Goal: Transaction & Acquisition: Purchase product/service

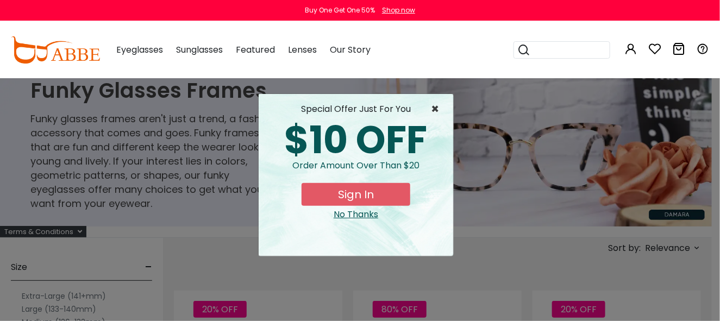
click at [433, 106] on span "×" at bounding box center [438, 109] width 14 height 13
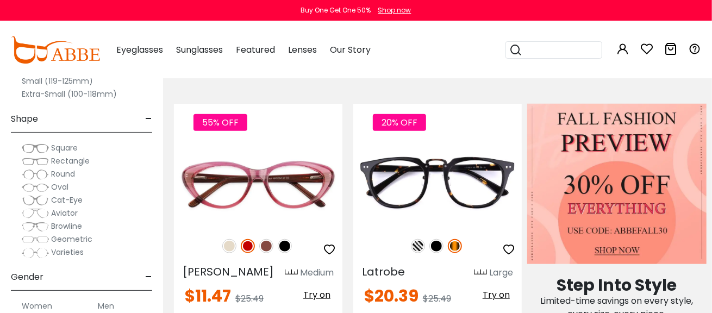
scroll to position [365, 0]
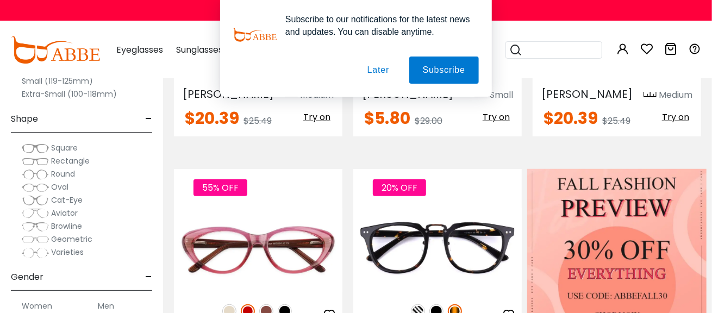
click at [67, 161] on span "Rectangle" at bounding box center [70, 160] width 39 height 11
click at [71, 158] on span "Rectangle" at bounding box center [70, 160] width 39 height 11
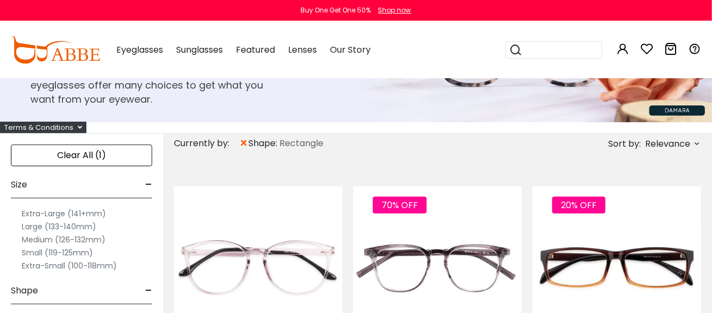
scroll to position [141, 0]
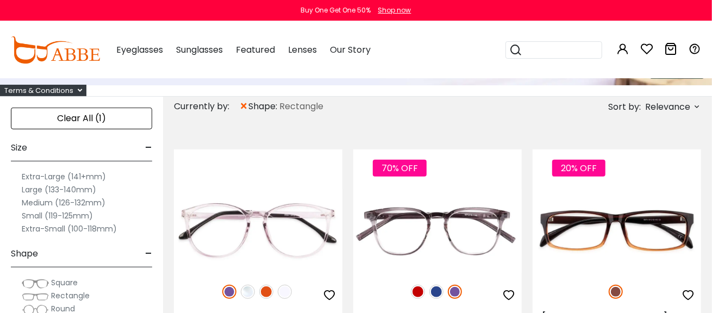
click at [75, 188] on label "Large (133-140mm)" at bounding box center [59, 189] width 74 height 13
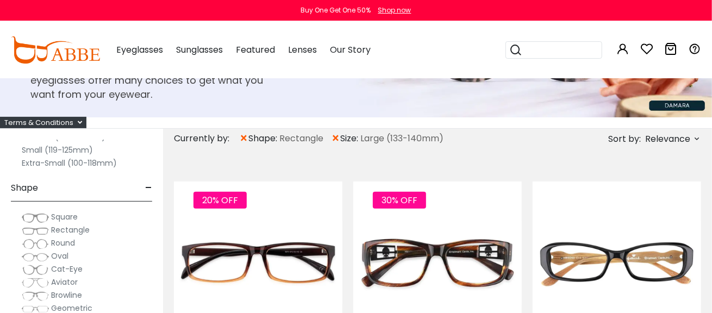
scroll to position [109, 0]
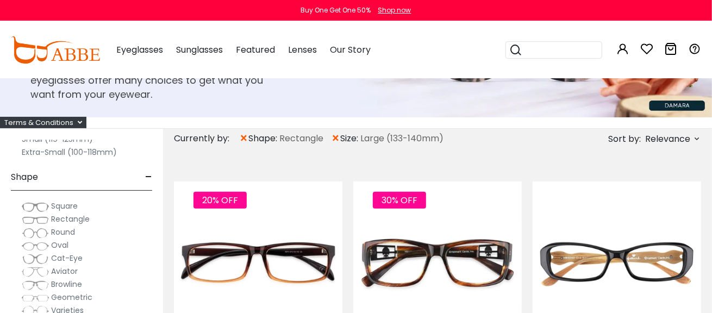
click at [41, 204] on img at bounding box center [35, 207] width 27 height 11
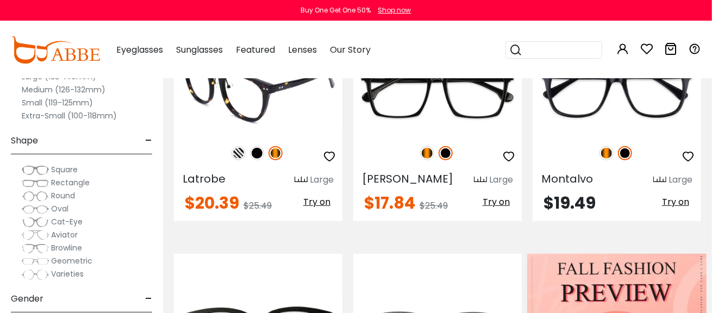
scroll to position [326, 0]
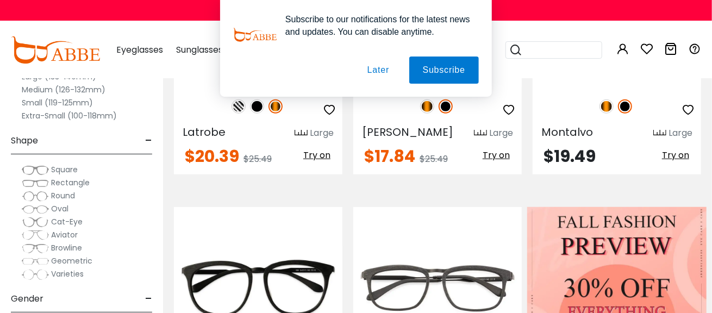
click at [79, 178] on span "Rectangle" at bounding box center [70, 182] width 39 height 11
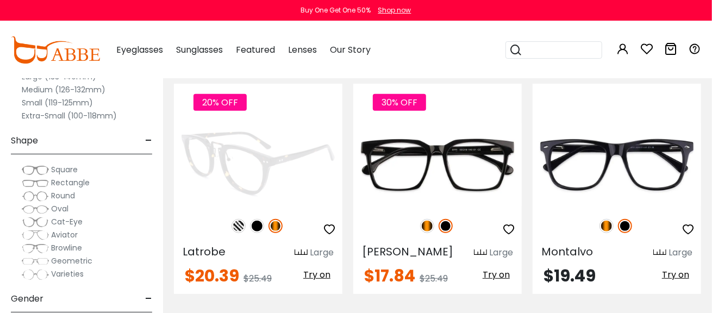
scroll to position [217, 0]
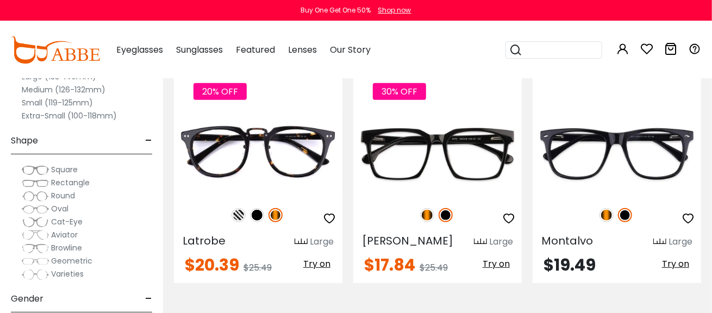
click at [85, 181] on span "Rectangle" at bounding box center [70, 182] width 39 height 11
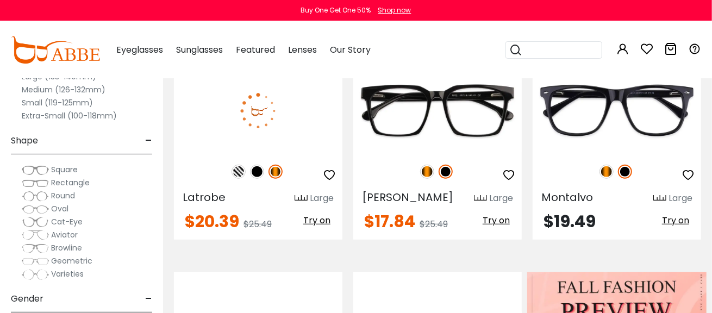
scroll to position [271, 0]
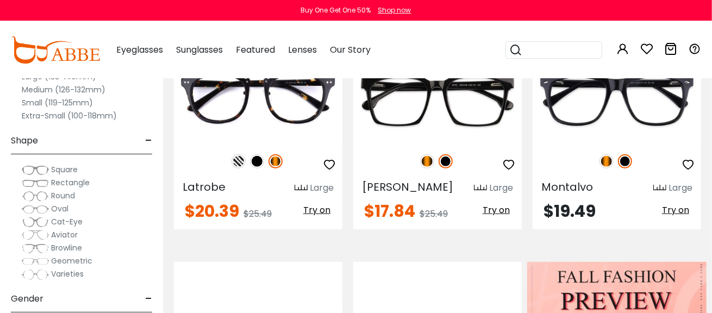
click at [72, 172] on span "Square" at bounding box center [64, 169] width 27 height 11
click at [72, 167] on span "Square" at bounding box center [64, 169] width 27 height 11
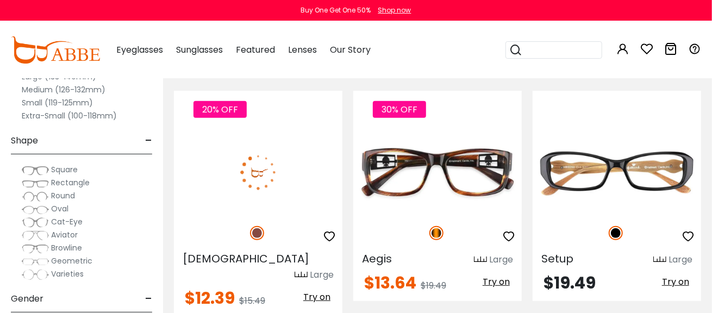
scroll to position [217, 0]
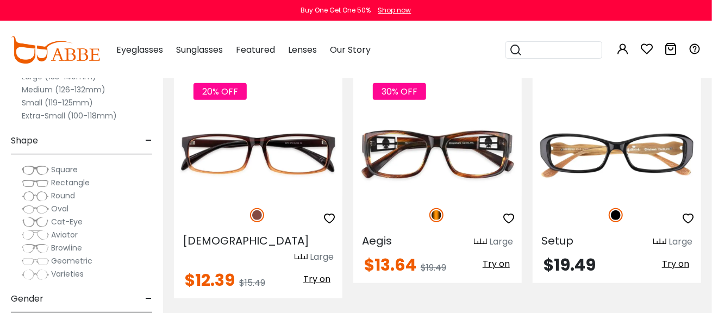
click at [95, 179] on div "Rectangle" at bounding box center [81, 182] width 141 height 13
click at [70, 179] on span "Rectangle" at bounding box center [70, 182] width 39 height 11
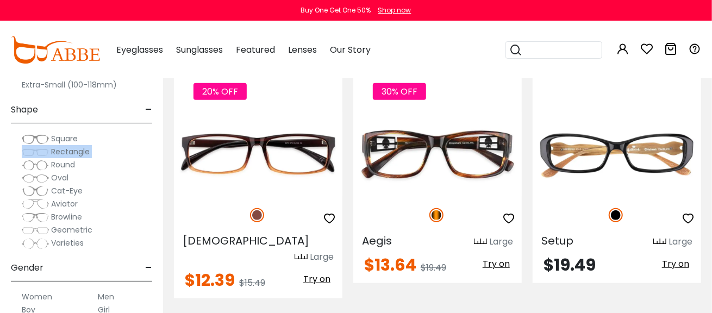
scroll to position [110, 0]
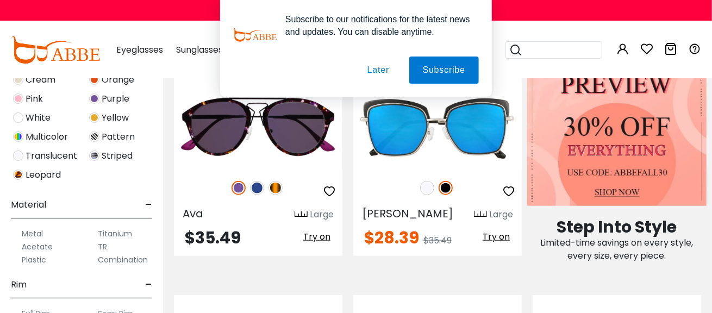
scroll to position [435, 0]
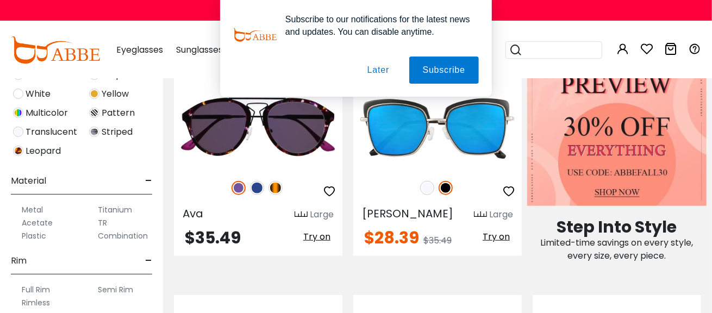
click at [39, 206] on label "Metal" at bounding box center [32, 209] width 21 height 13
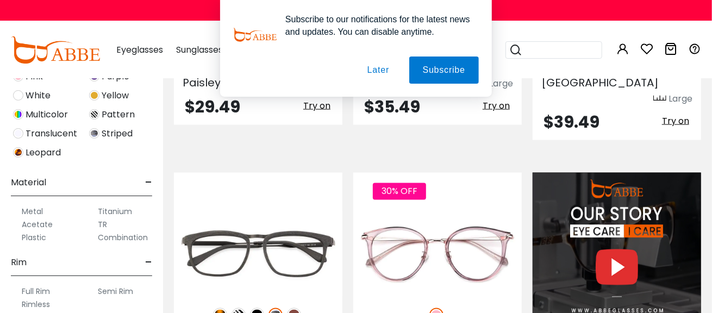
scroll to position [435, 0]
click at [114, 206] on label "Titanium" at bounding box center [115, 209] width 34 height 13
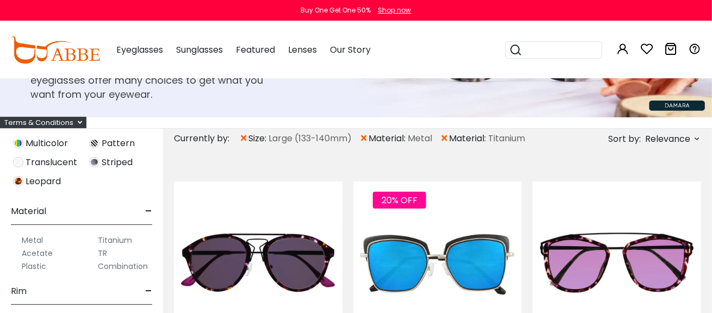
scroll to position [598, 0]
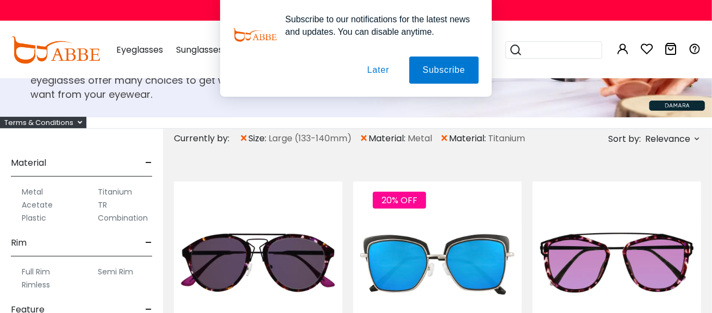
click at [117, 217] on label "Combination" at bounding box center [123, 217] width 50 height 13
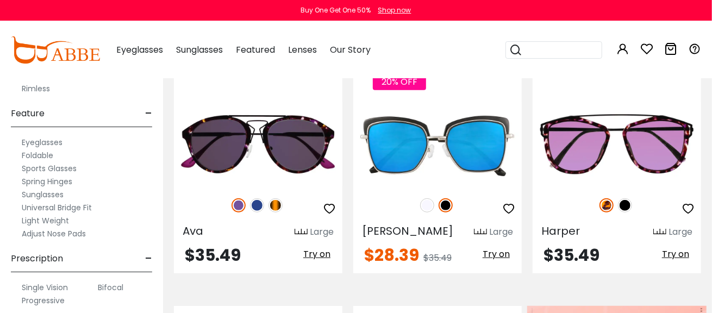
scroll to position [271, 0]
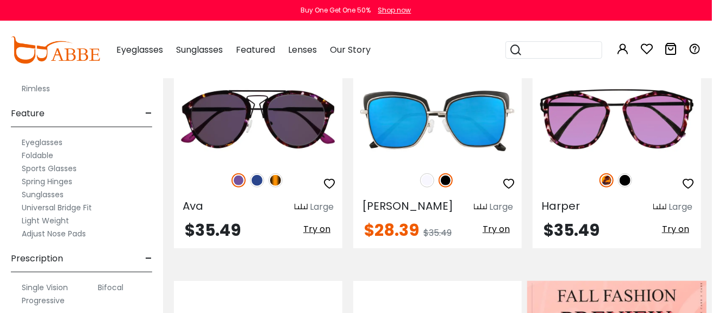
click at [83, 230] on label "Adjust Nose Pads" at bounding box center [54, 233] width 64 height 13
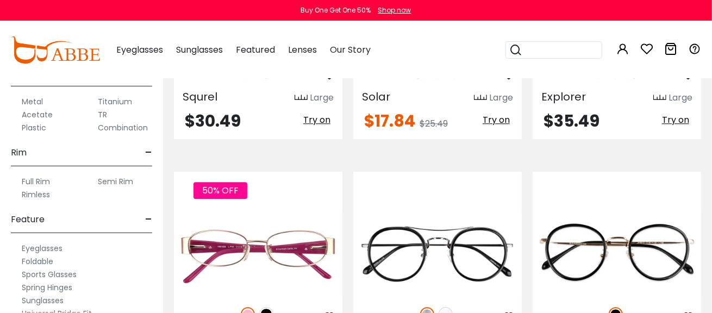
scroll to position [1359, 0]
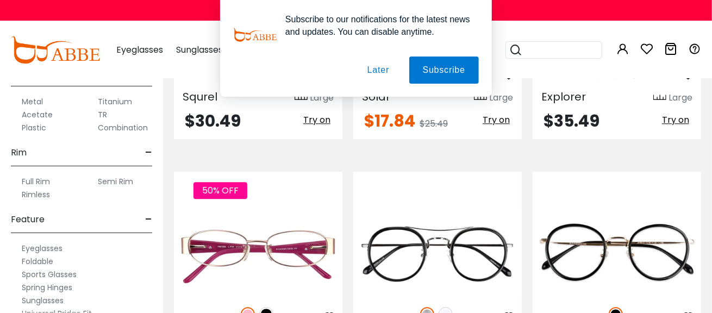
click at [374, 69] on button "Later" at bounding box center [378, 70] width 49 height 27
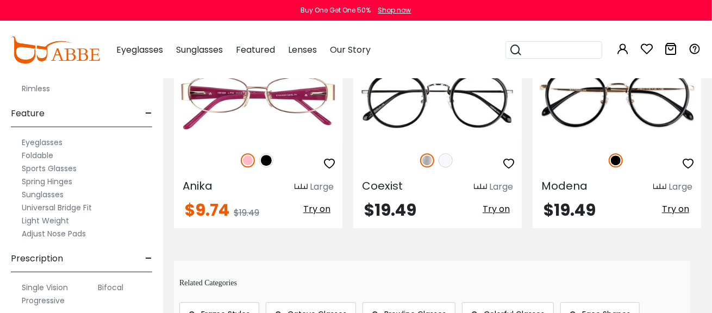
scroll to position [1522, 0]
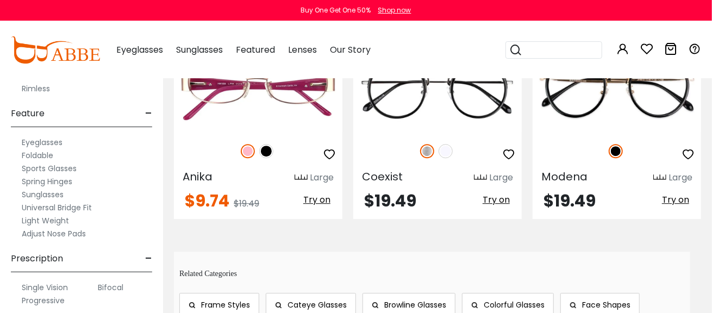
click at [53, 297] on label "Progressive" at bounding box center [43, 300] width 43 height 13
click at [51, 296] on label "Progressive" at bounding box center [43, 300] width 43 height 13
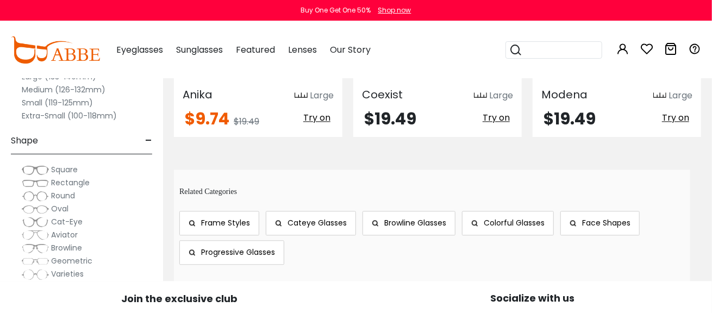
scroll to position [1142, 0]
